Goal: Navigation & Orientation: Find specific page/section

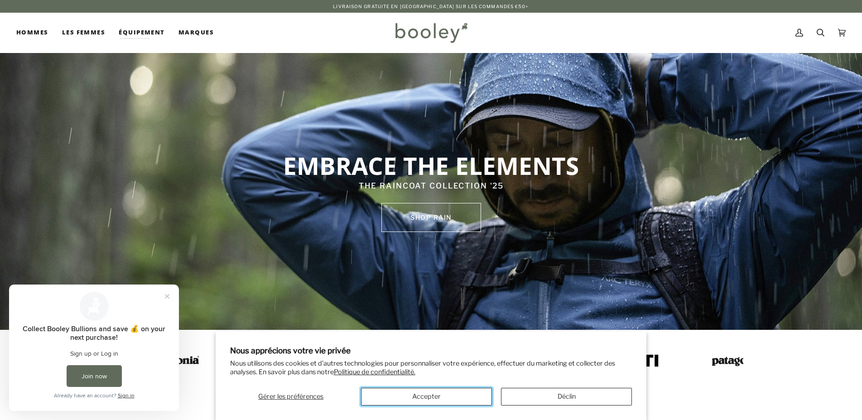
click at [431, 396] on button "Accepter" at bounding box center [426, 397] width 131 height 18
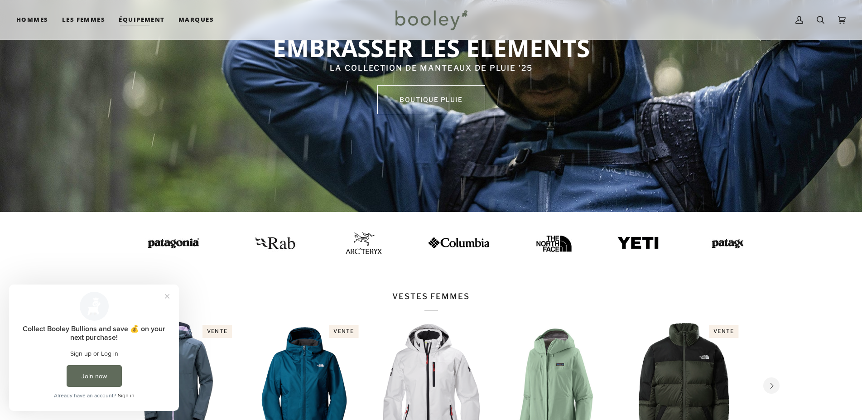
scroll to position [72, 0]
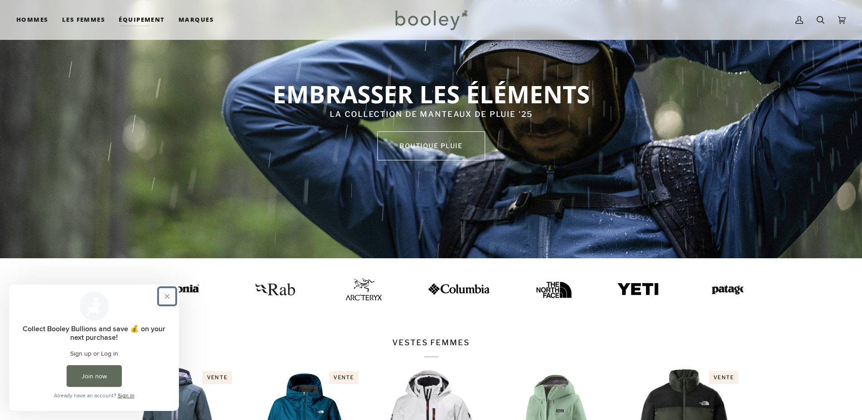
click at [161, 294] on button "Close prompt" at bounding box center [167, 296] width 16 height 16
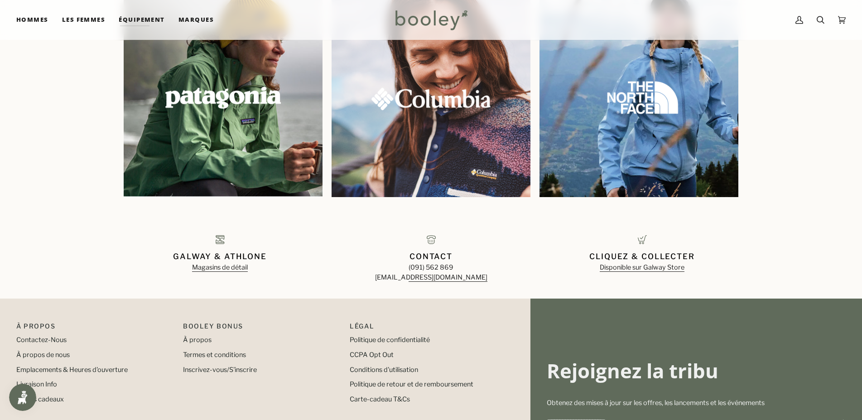
scroll to position [996, 0]
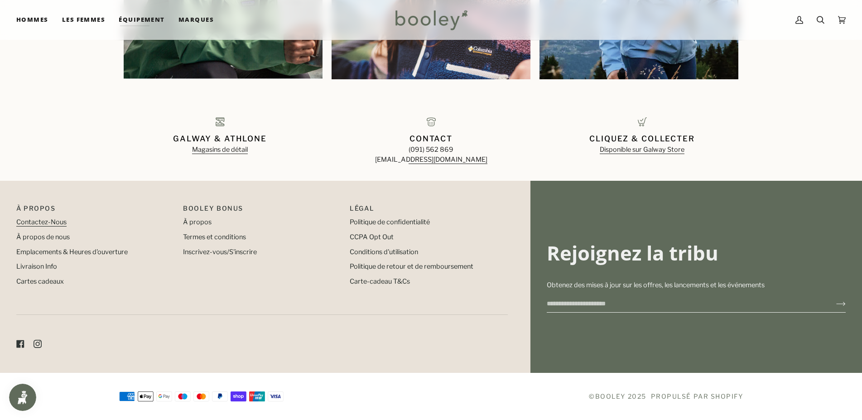
click at [64, 219] on link "Contactez-Nous" at bounding box center [41, 222] width 50 height 8
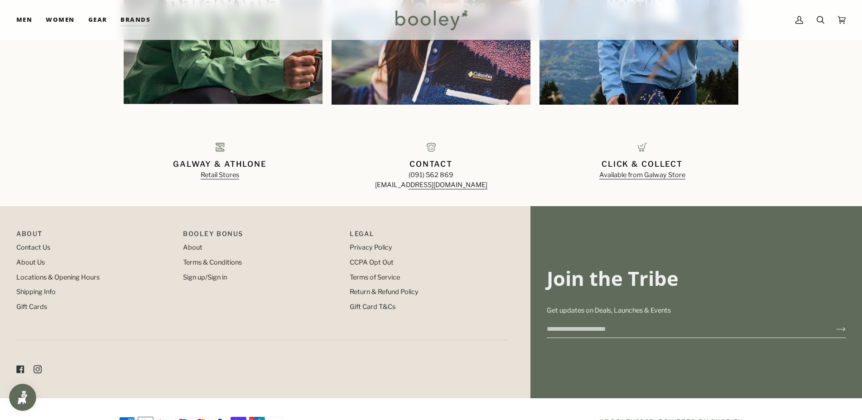
scroll to position [996, 0]
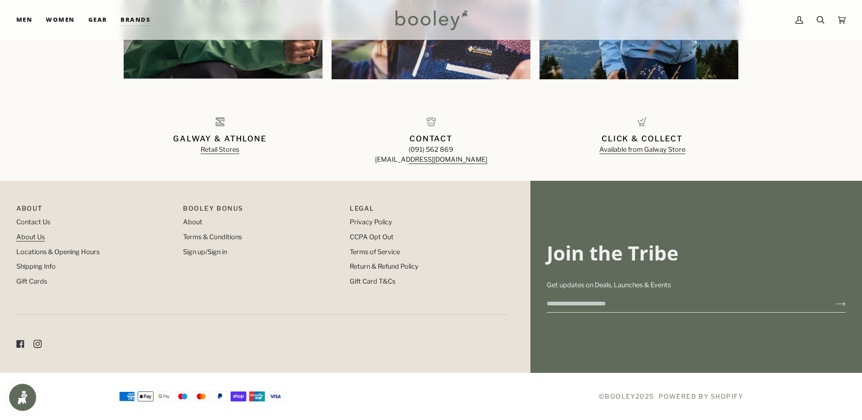
click at [41, 240] on link "About Us" at bounding box center [30, 237] width 29 height 8
